Goal: Navigation & Orientation: Find specific page/section

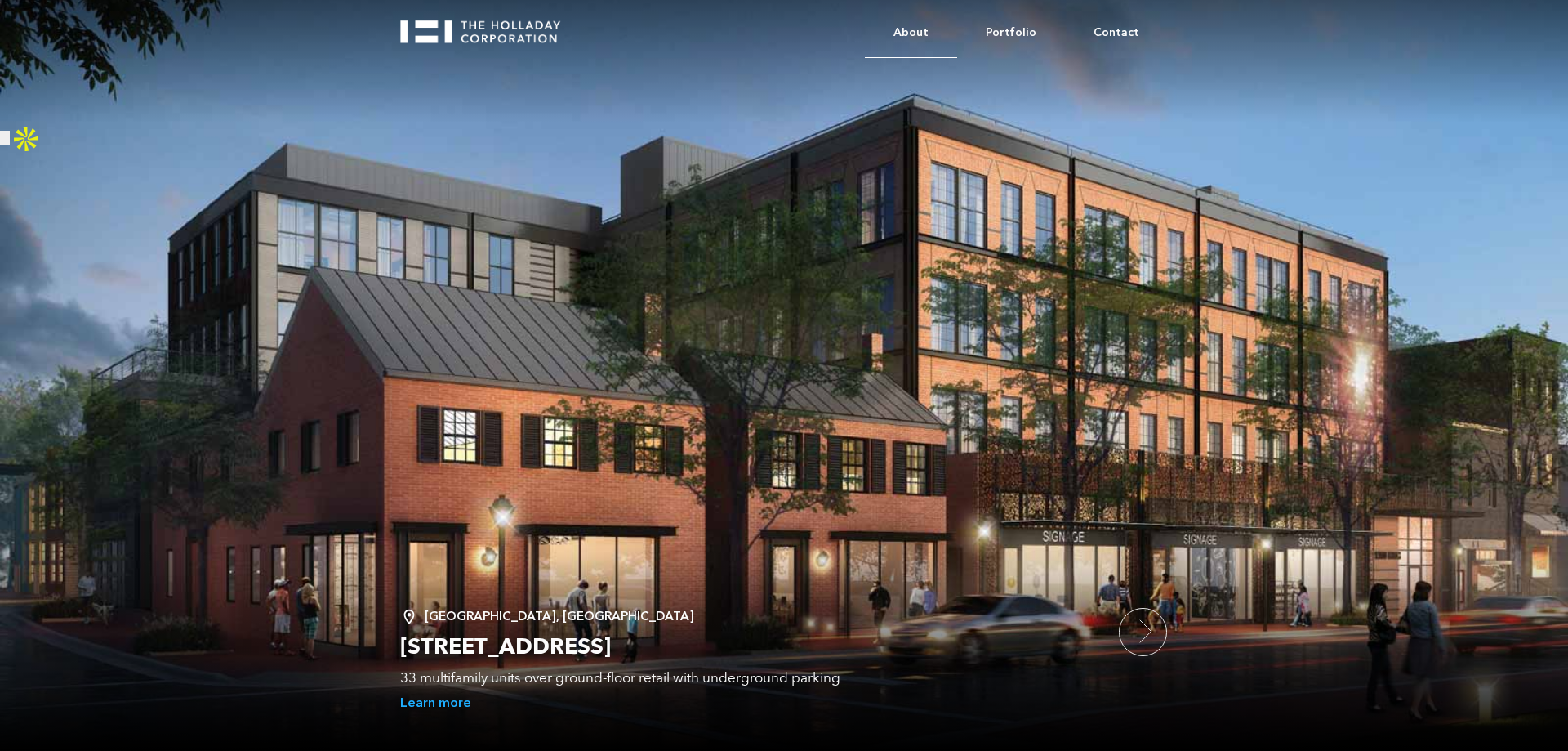
click at [931, 27] on link "About" at bounding box center [910, 33] width 92 height 50
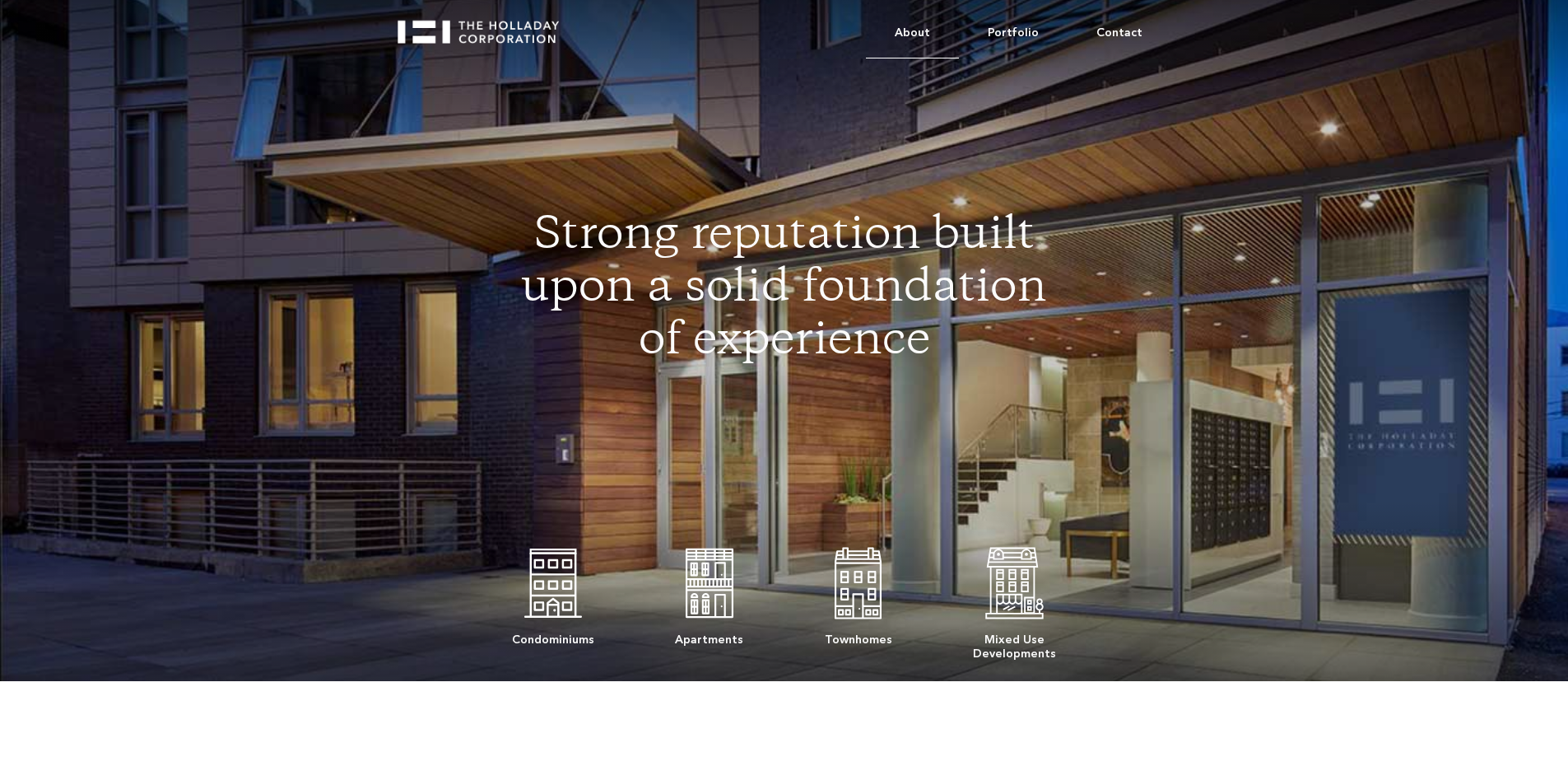
click at [922, 26] on link "About" at bounding box center [912, 33] width 93 height 50
click at [931, 30] on link "About" at bounding box center [912, 33] width 93 height 50
click at [1012, 38] on link "Portfolio" at bounding box center [1013, 33] width 109 height 50
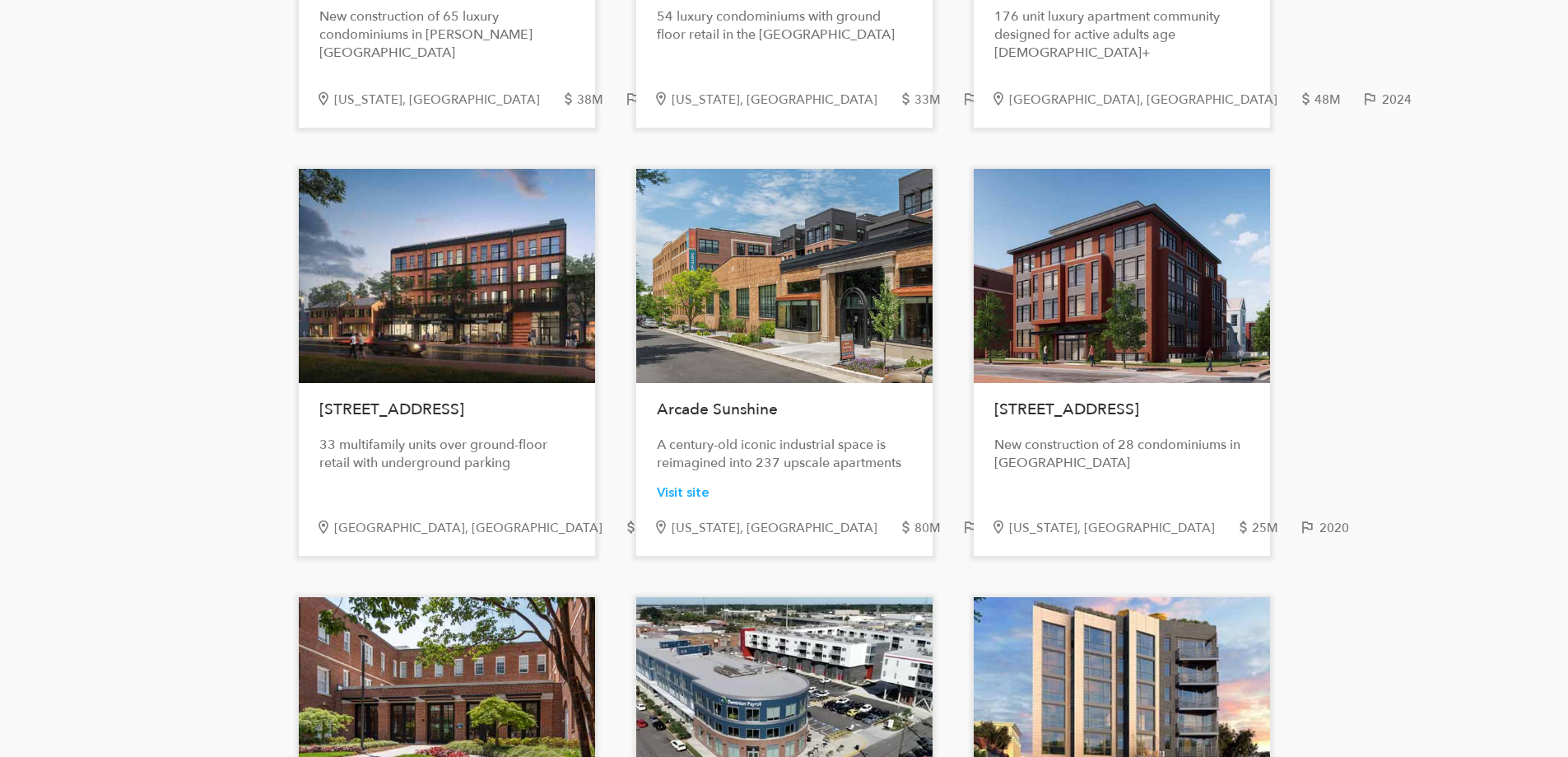
scroll to position [988, 0]
